Goal: Task Accomplishment & Management: Manage account settings

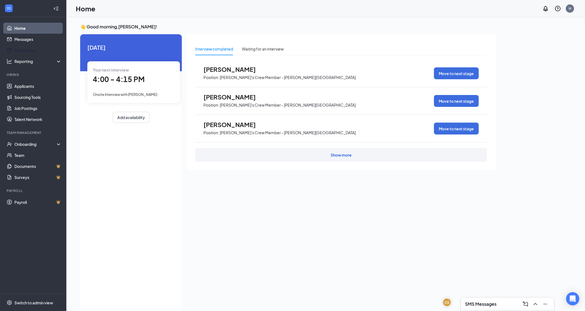
drag, startPoint x: 7, startPoint y: 51, endPoint x: 462, endPoint y: 247, distance: 495.3
click at [285, 215] on div "Interview completed Waiting for an interview [PERSON_NAME] Position: [PERSON_NA…" at bounding box center [341, 172] width 310 height 276
click at [285, 214] on div "Interview completed Waiting for an interview [PERSON_NAME] Position: [PERSON_NA…" at bounding box center [341, 172] width 310 height 276
click at [285, 215] on div "Interview completed Waiting for an interview [PERSON_NAME] Position: [PERSON_NA…" at bounding box center [341, 172] width 310 height 276
click at [98, 189] on div "[DATE] Your next interview 4:00 - 4:15 PM Onsite Interview with [PERSON_NAME] A…" at bounding box center [131, 173] width 102 height 279
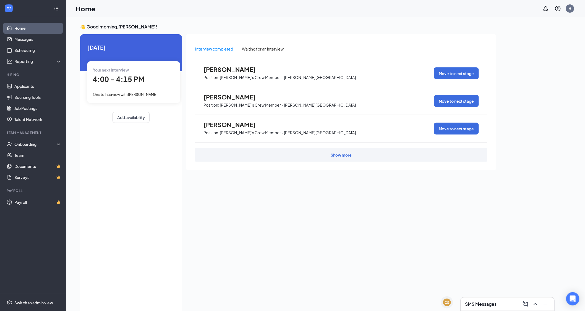
click at [285, 215] on div "Interview completed Waiting for an interview [PERSON_NAME] Position: [PERSON_NA…" at bounding box center [341, 172] width 310 height 276
click at [171, 196] on div "[DATE] Your next interview 4:00 - 4:15 PM Onsite Interview with [PERSON_NAME] A…" at bounding box center [131, 173] width 102 height 279
click at [285, 6] on div "Home H" at bounding box center [325, 8] width 518 height 17
click at [285, 156] on div "Show more" at bounding box center [341, 155] width 21 height 6
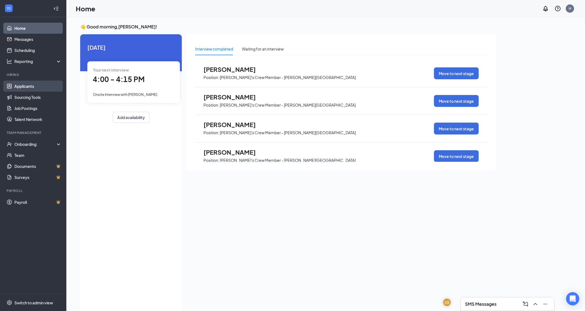
click at [20, 87] on link "Applicants" at bounding box center [37, 86] width 47 height 11
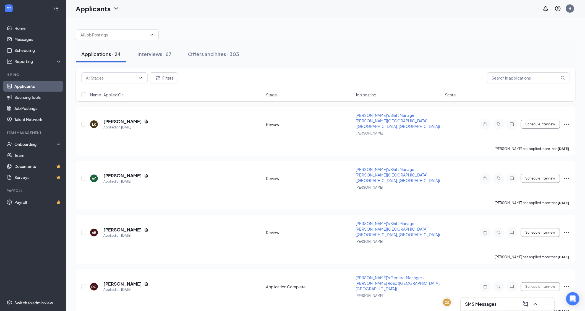
click at [285, 26] on div at bounding box center [326, 32] width 500 height 17
click at [22, 30] on link "Home" at bounding box center [37, 28] width 47 height 11
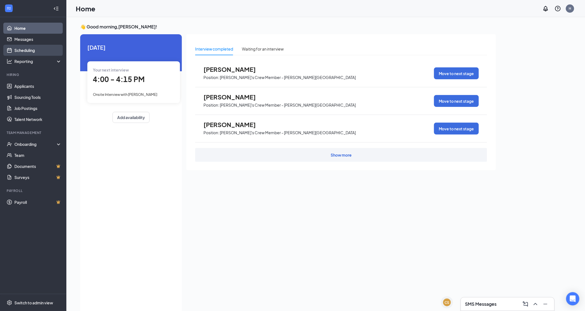
click at [34, 53] on link "Scheduling" at bounding box center [37, 50] width 47 height 11
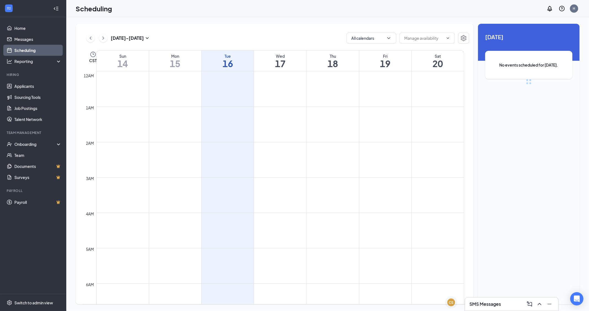
scroll to position [272, 0]
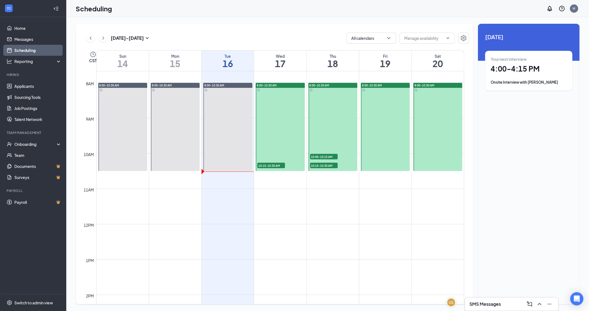
click at [285, 137] on div at bounding box center [280, 127] width 49 height 88
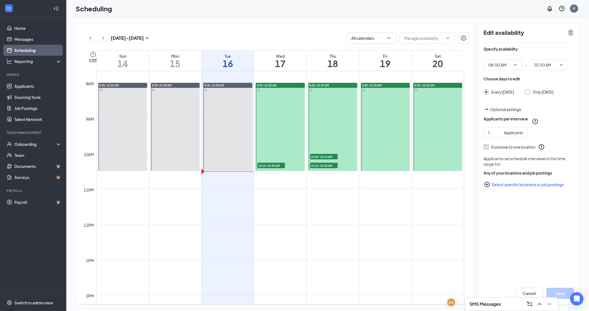
click at [266, 167] on span "10:15-10:30 AM" at bounding box center [272, 166] width 28 height 6
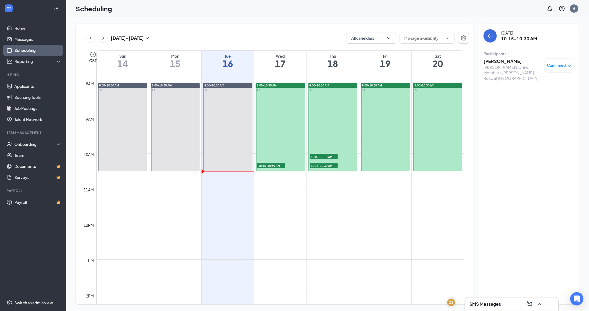
click at [285, 64] on h3 "[PERSON_NAME]" at bounding box center [513, 61] width 58 height 6
